Goal: Task Accomplishment & Management: Manage account settings

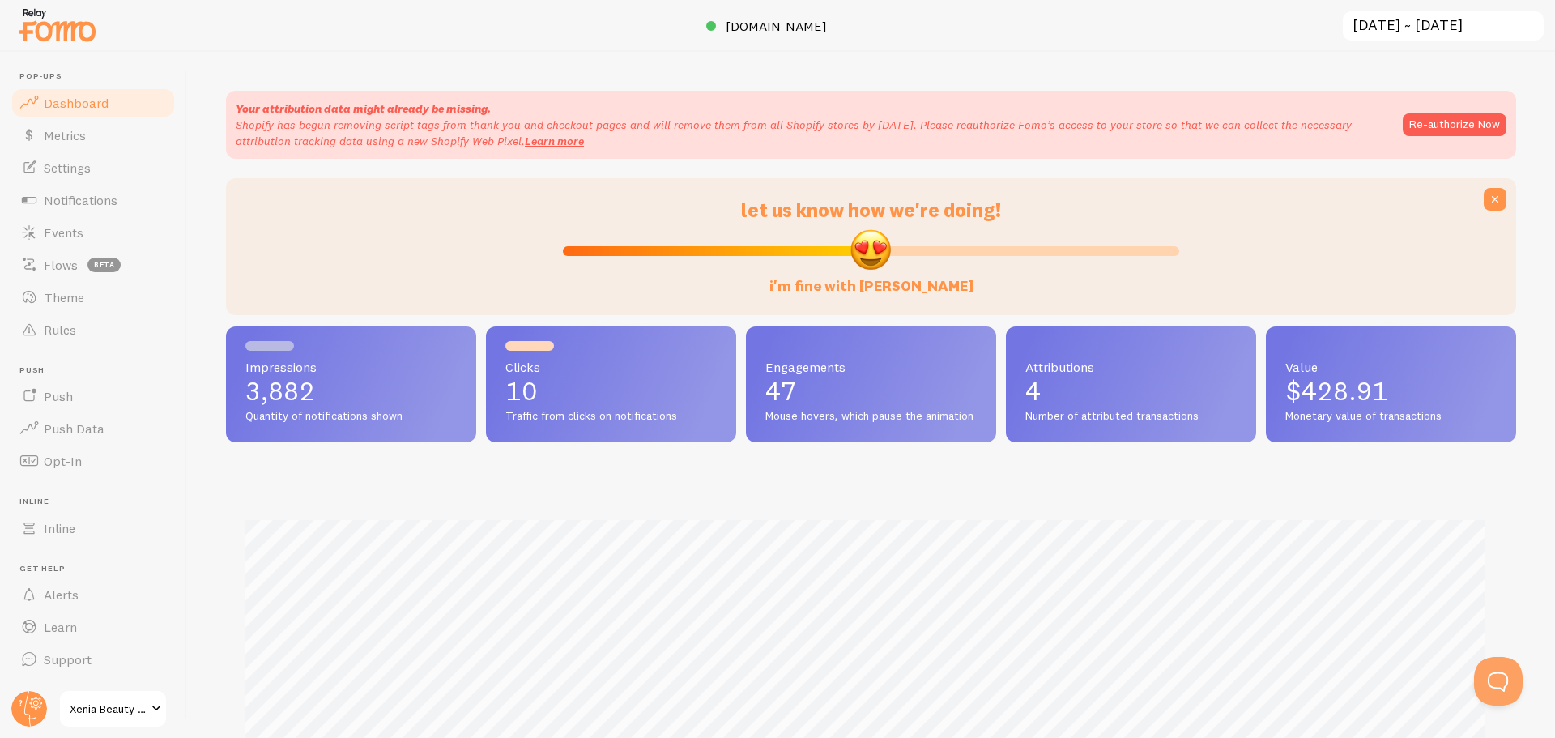
click at [83, 135] on span "Metrics" at bounding box center [65, 135] width 42 height 16
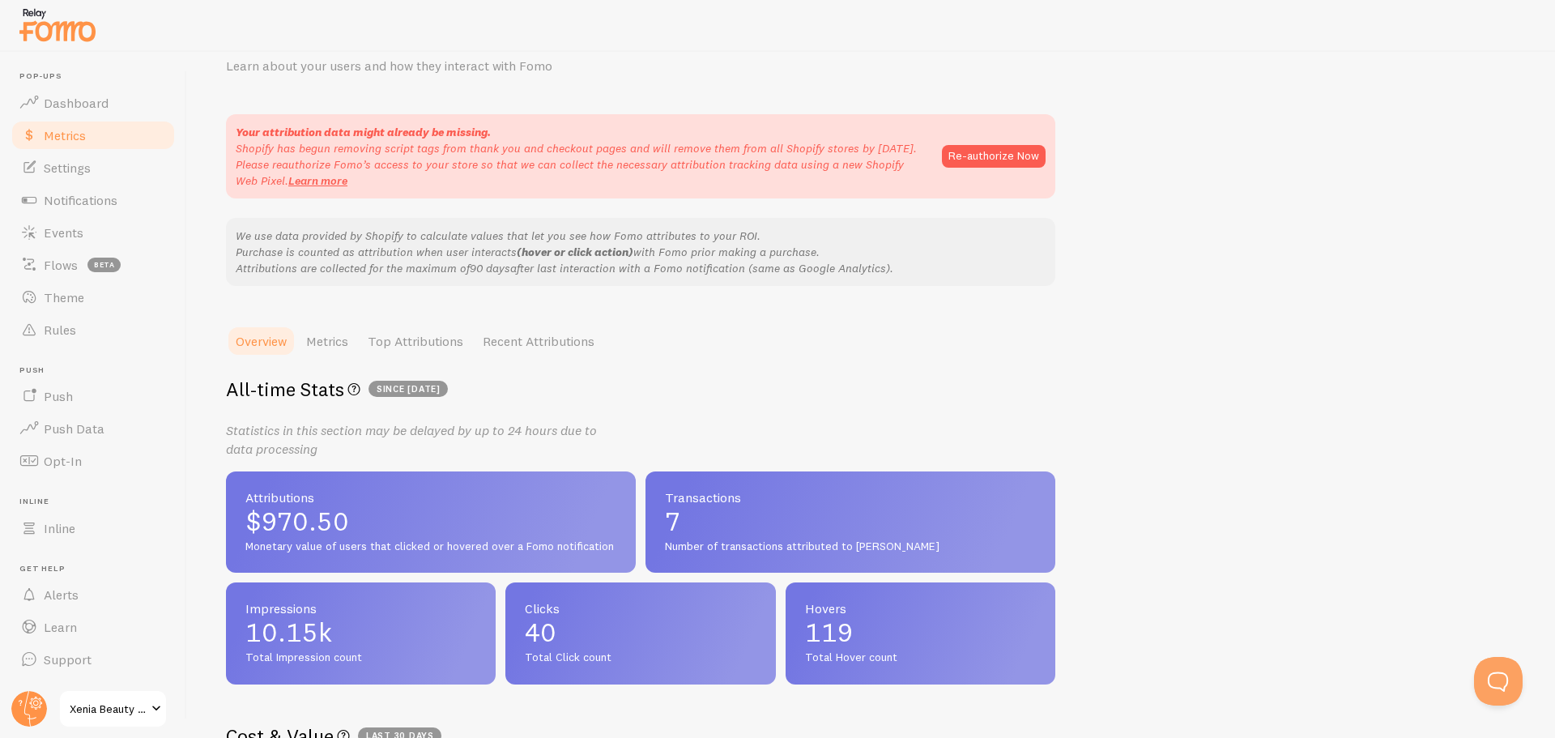
scroll to position [108, 0]
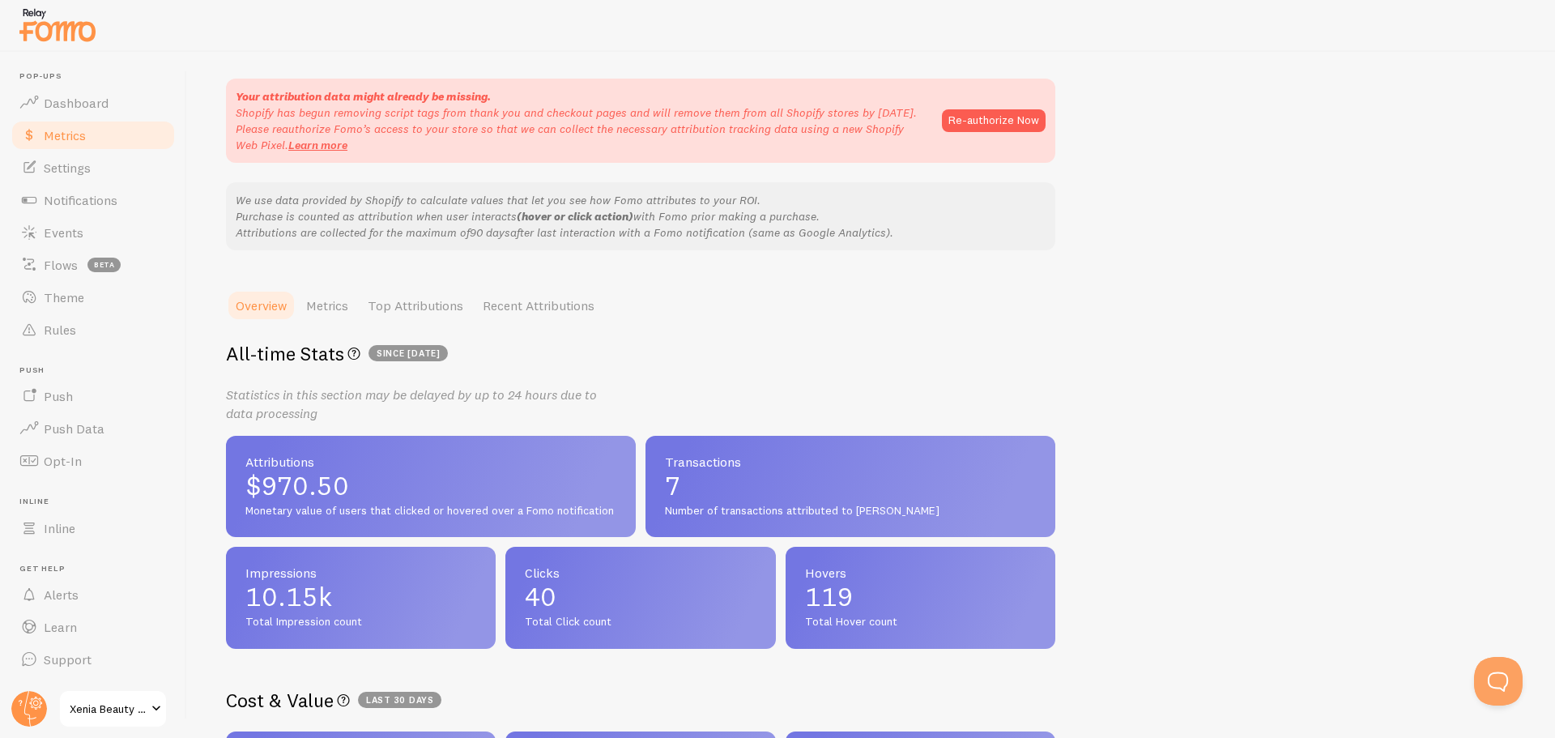
click at [75, 198] on span "Notifications" at bounding box center [81, 200] width 74 height 16
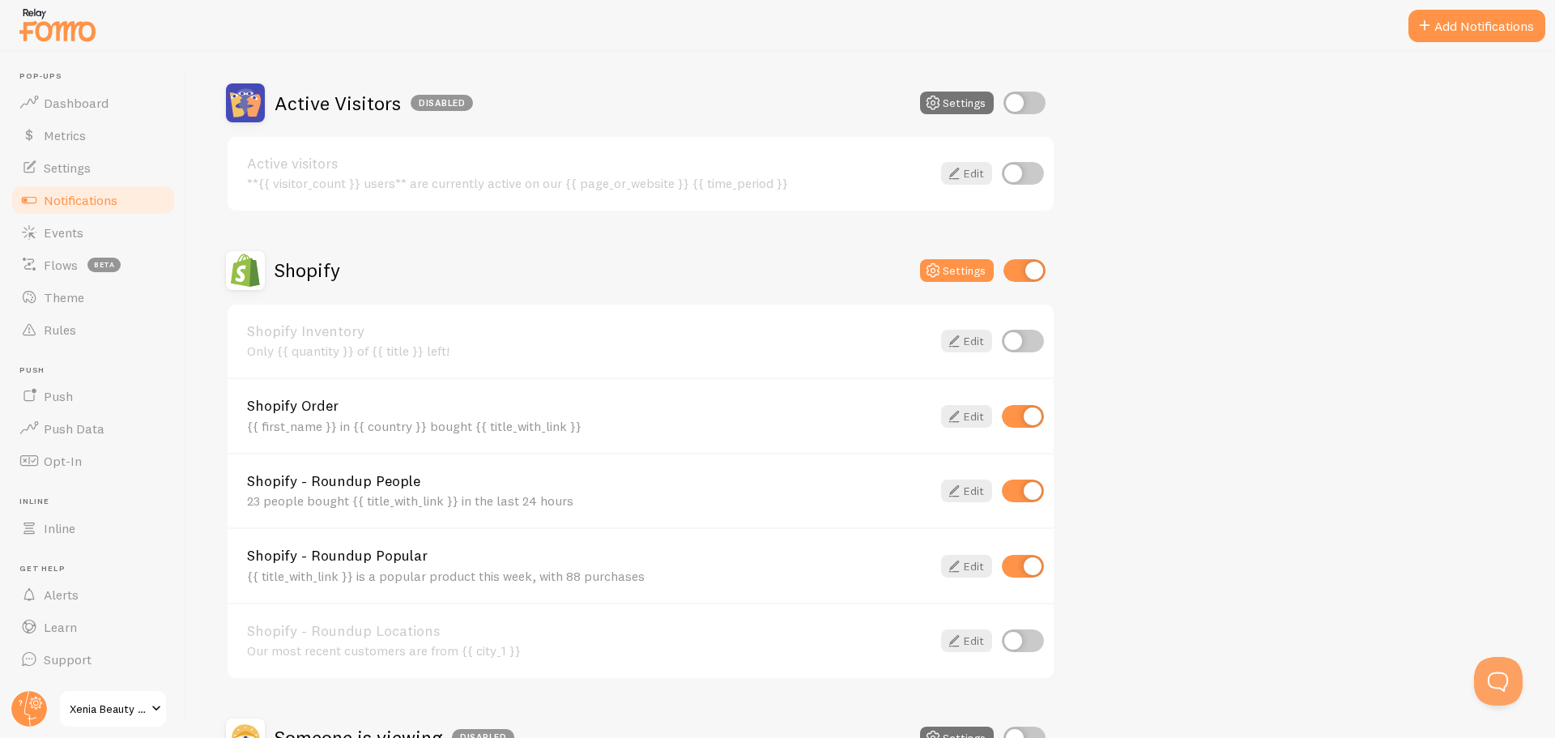
scroll to position [432, 0]
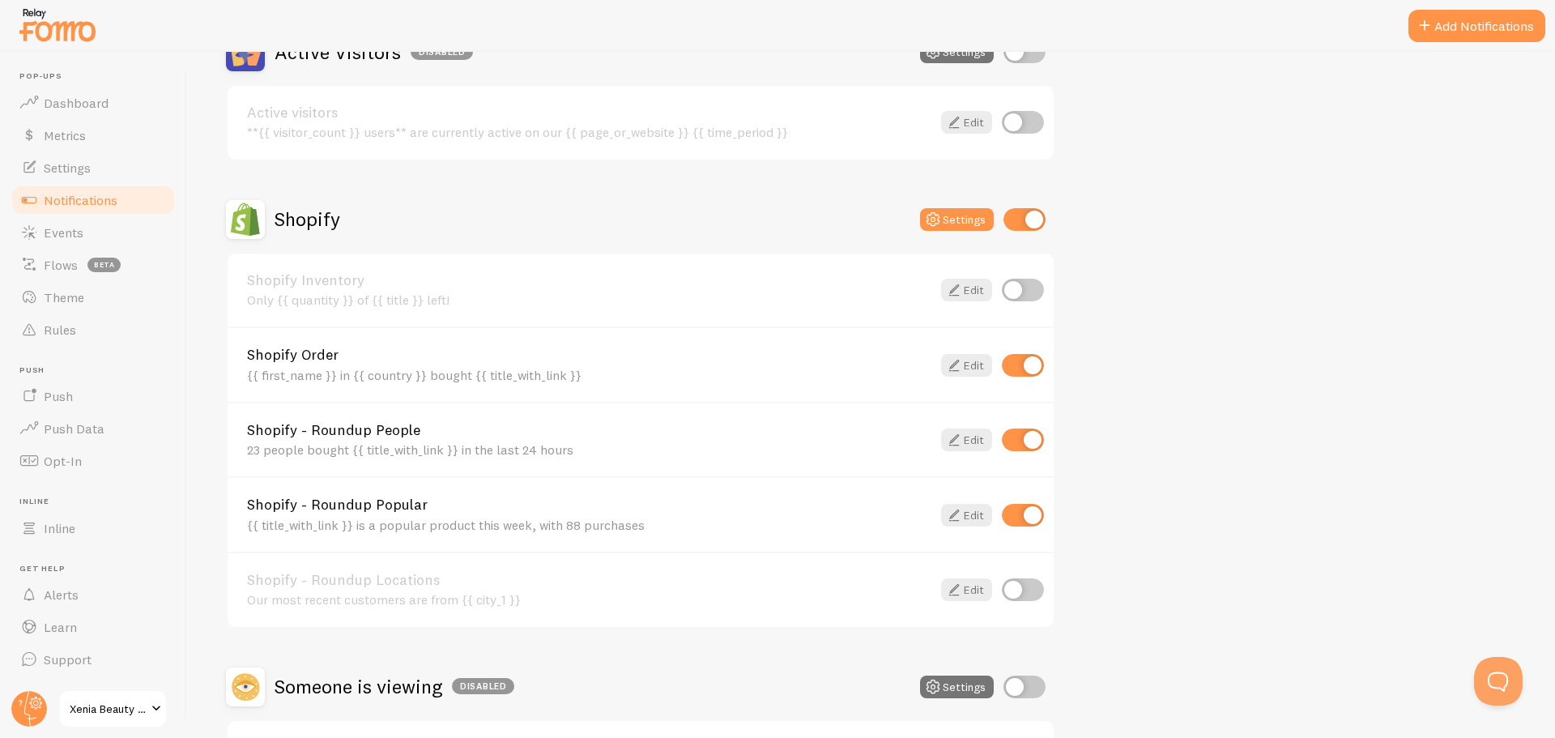
click at [969, 442] on link "Edit" at bounding box center [966, 439] width 51 height 23
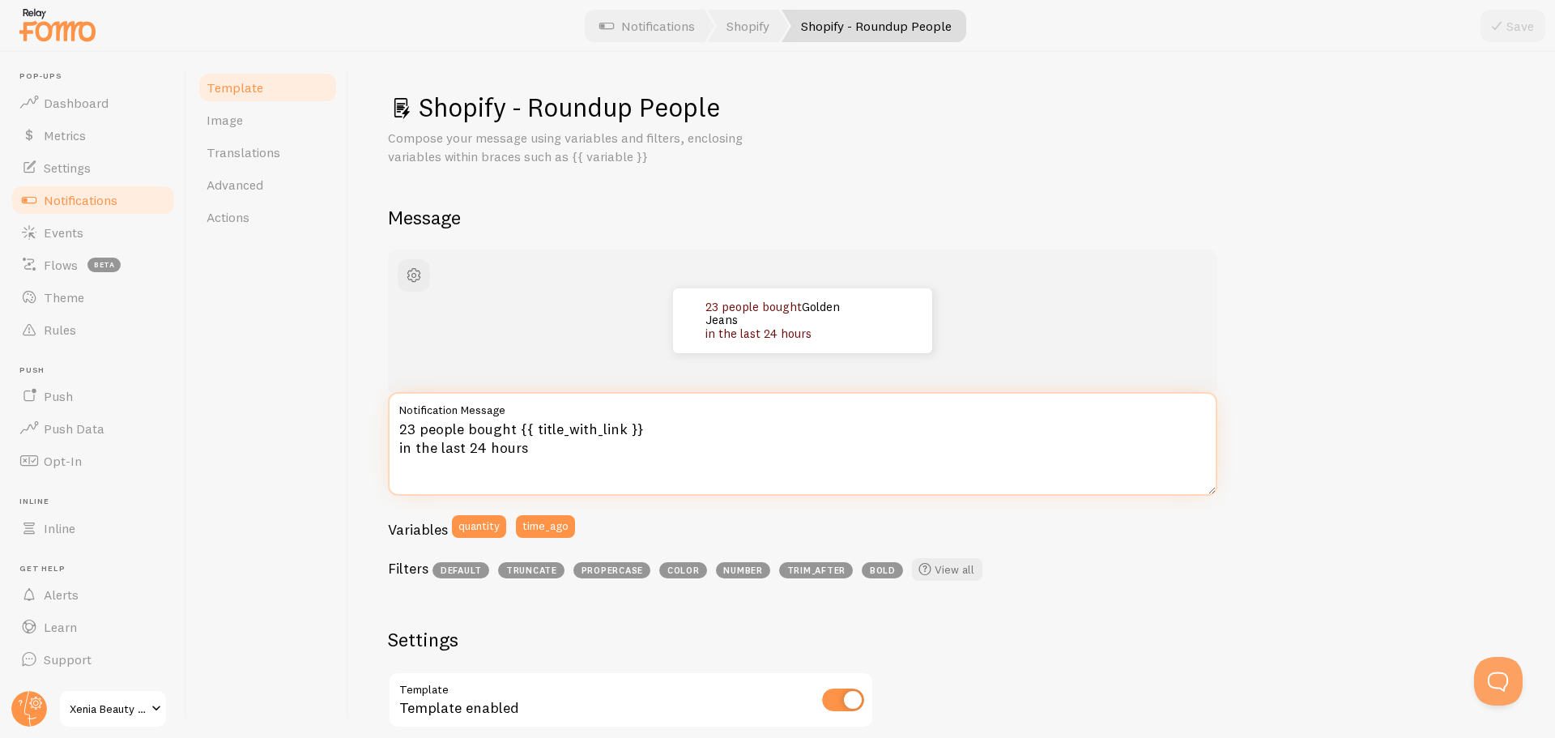
click at [415, 423] on textarea "23 people bought {{ title_with_link }} in the last 24 hours" at bounding box center [802, 444] width 829 height 104
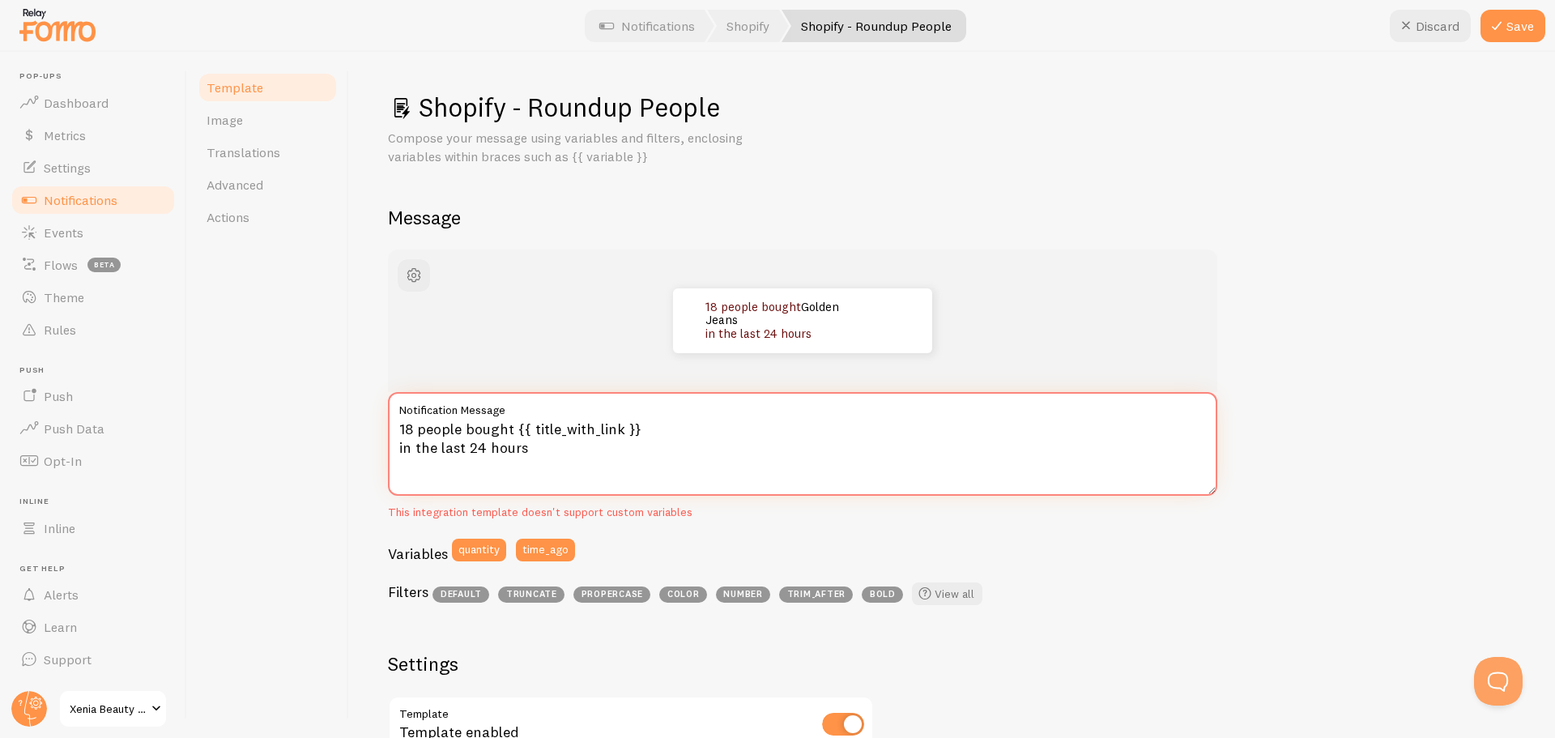
type textarea "18 people bought {{ title_with_link }} in the last 24 hours"
click at [1530, 27] on button "Save" at bounding box center [1512, 26] width 65 height 32
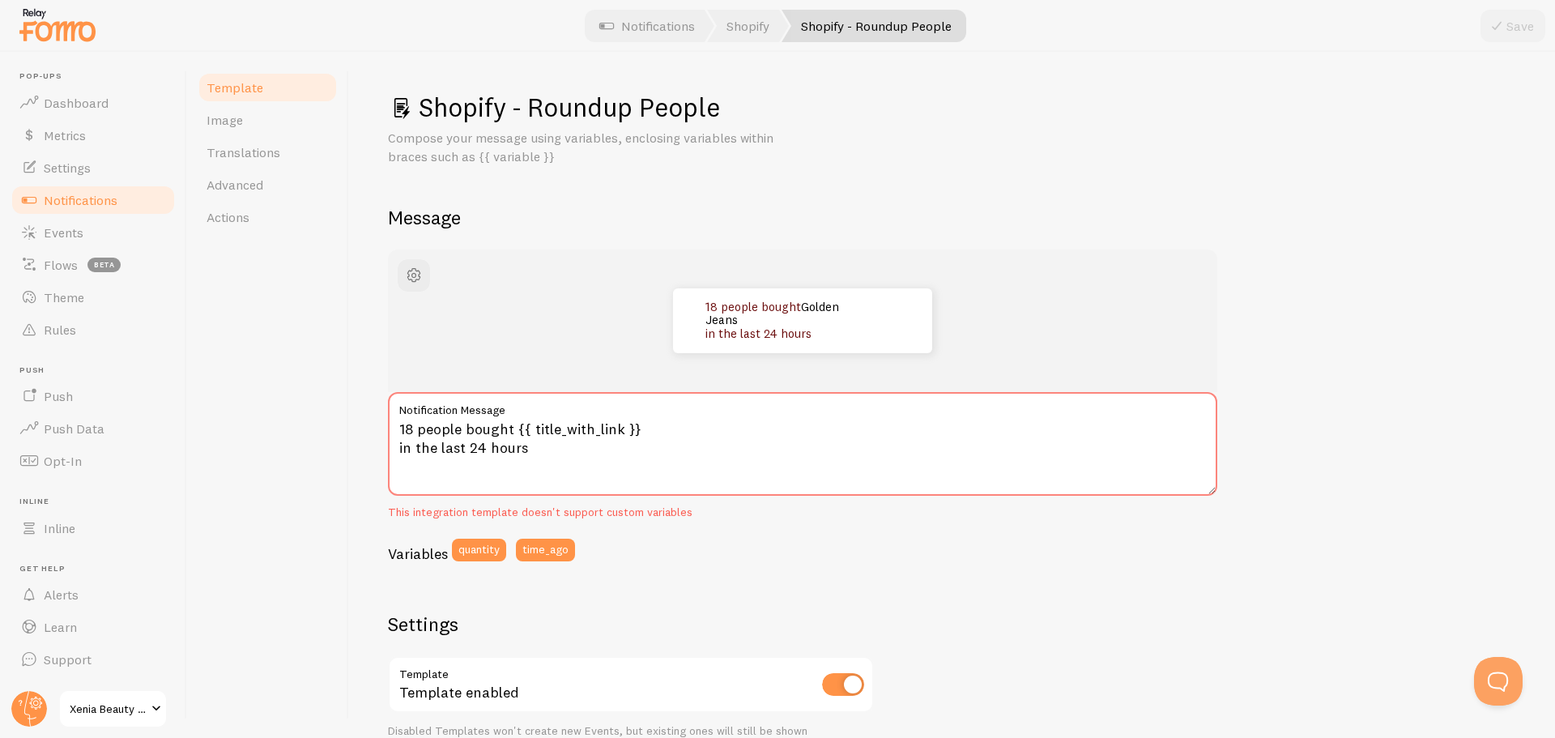
click at [77, 209] on link "Notifications" at bounding box center [93, 200] width 167 height 32
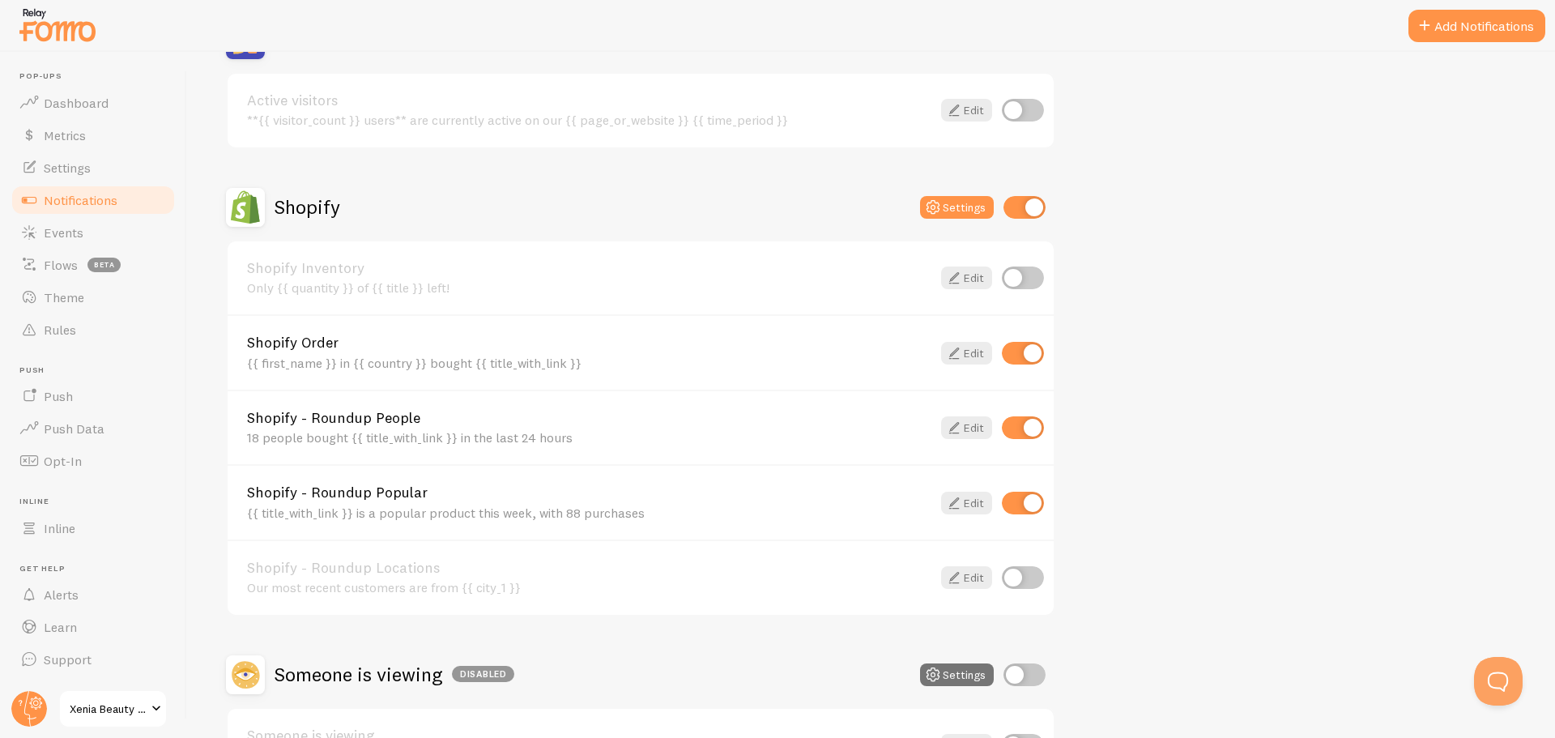
scroll to position [540, 0]
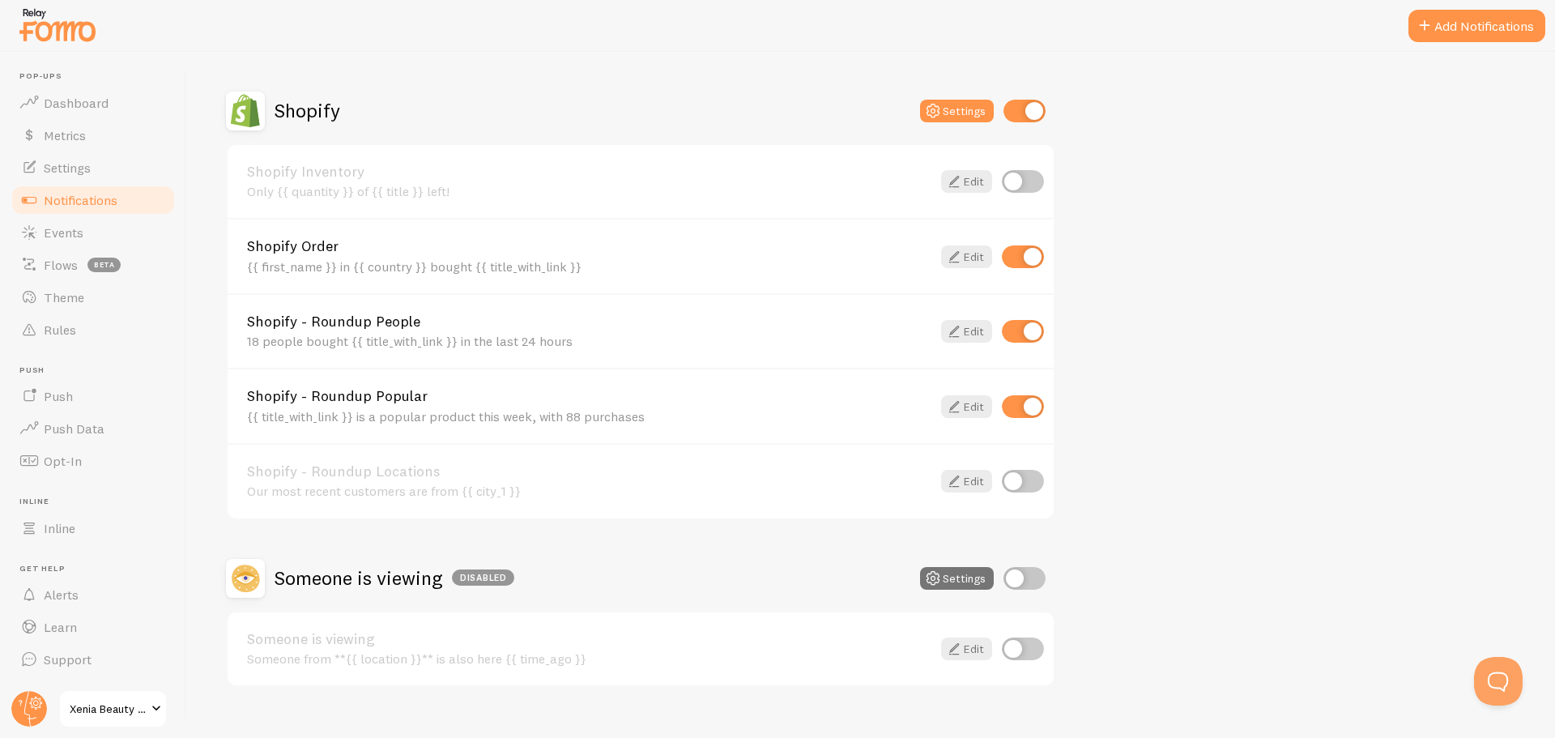
click at [959, 402] on icon at bounding box center [953, 406] width 19 height 19
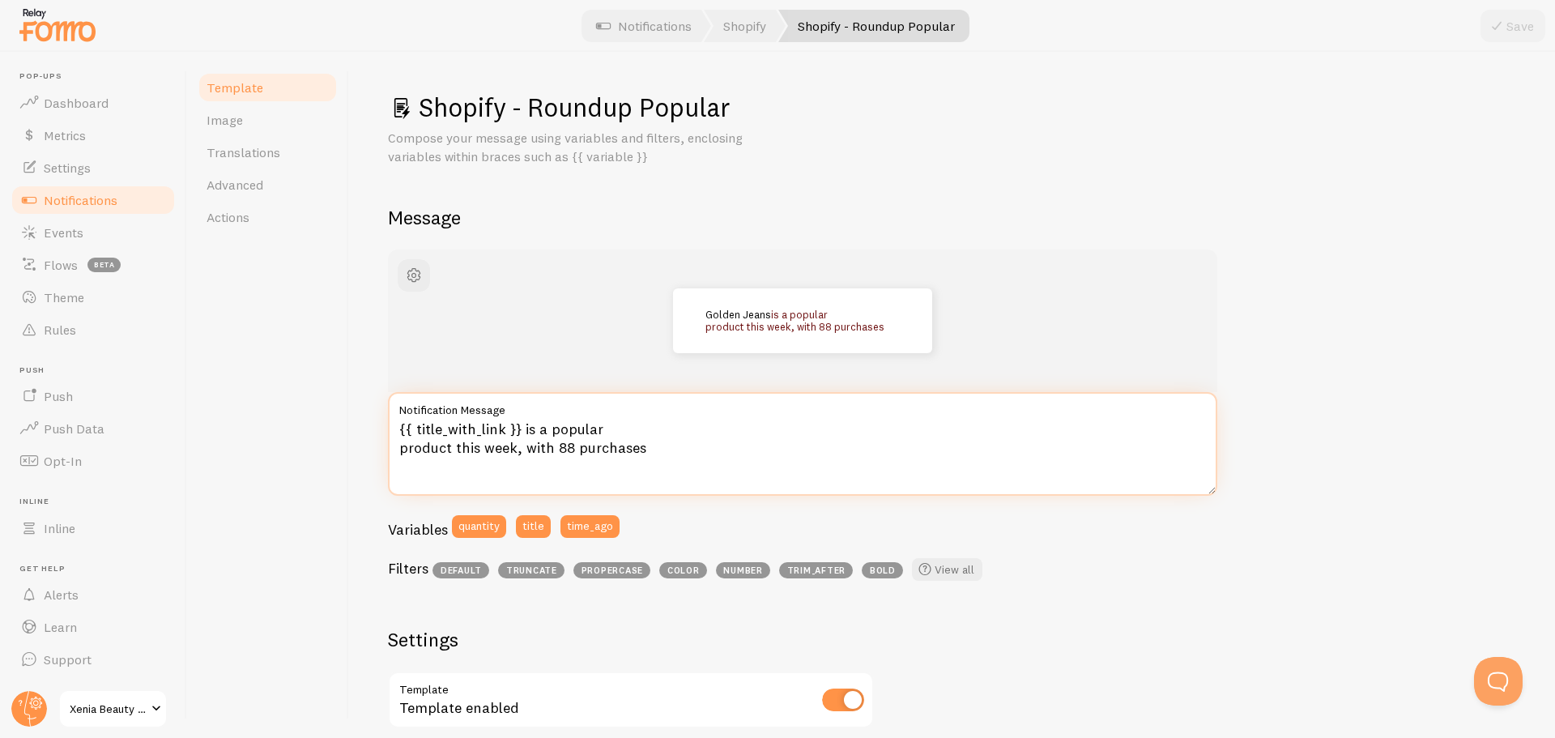
click at [568, 447] on textarea "{{ title_with_link }} is a popular product this week, with 88 purchases" at bounding box center [802, 444] width 829 height 104
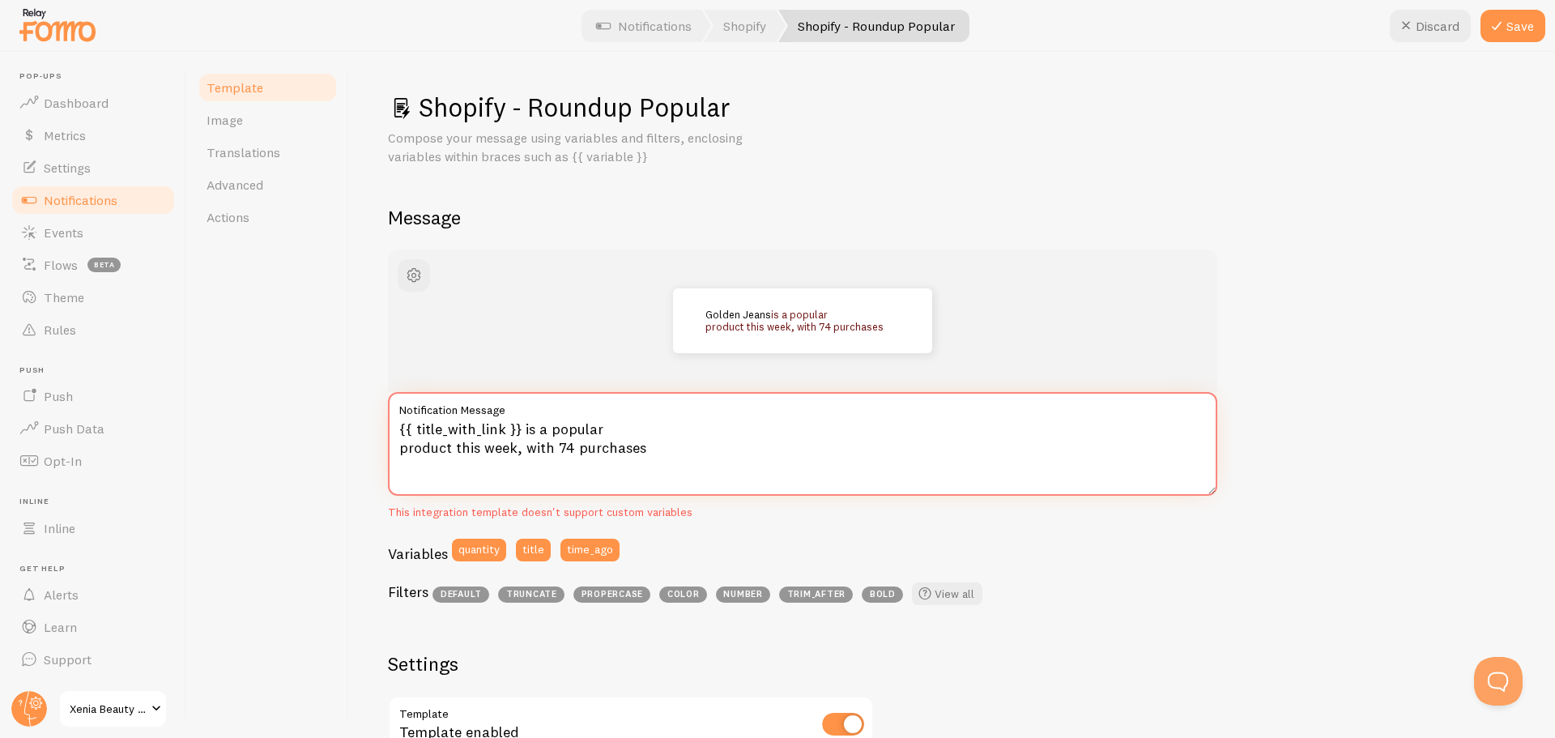
type textarea "{{ title_with_link }} is a popular product this week, with 74 purchases"
click at [1517, 24] on button "Save" at bounding box center [1512, 26] width 65 height 32
